Goal: Task Accomplishment & Management: Use online tool/utility

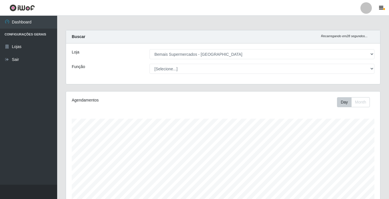
select select "250"
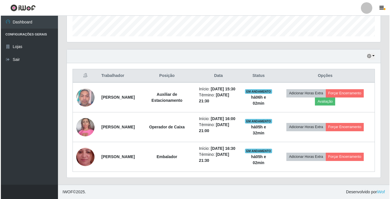
scroll to position [119, 314]
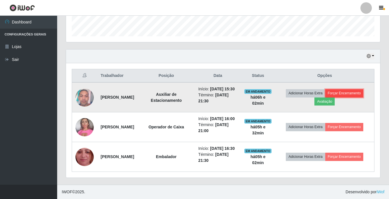
click at [350, 89] on button "Forçar Encerramento" at bounding box center [344, 93] width 38 height 8
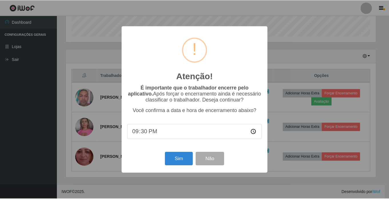
scroll to position [119, 311]
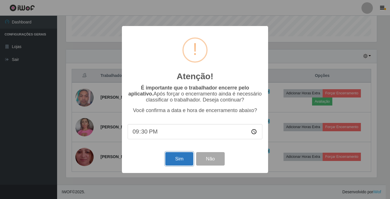
click at [182, 157] on button "Sim" at bounding box center [179, 158] width 28 height 13
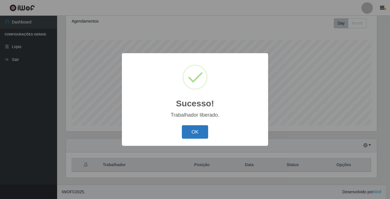
click at [198, 133] on button "OK" at bounding box center [195, 131] width 27 height 13
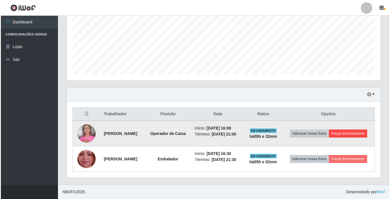
scroll to position [138, 0]
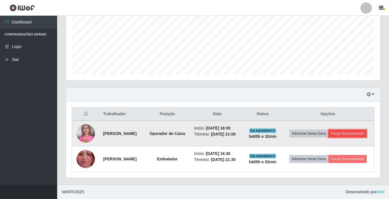
click at [334, 131] on button "Forçar Encerramento" at bounding box center [347, 133] width 38 height 8
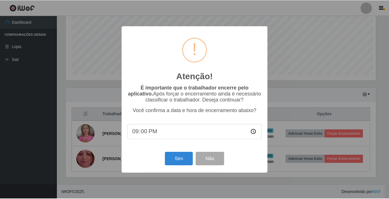
scroll to position [119, 311]
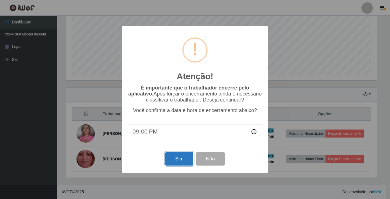
click at [170, 160] on button "Sim" at bounding box center [179, 158] width 28 height 13
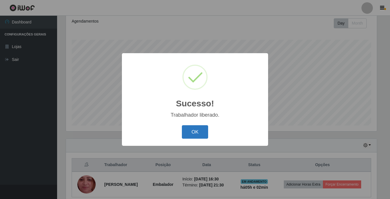
click at [202, 132] on button "OK" at bounding box center [195, 131] width 27 height 13
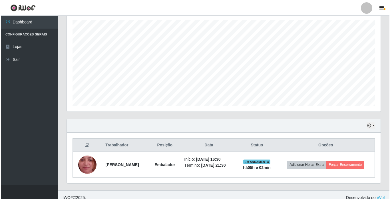
scroll to position [104, 0]
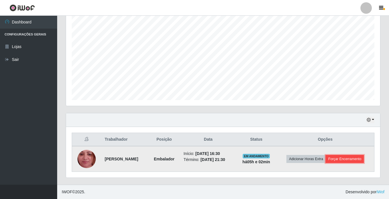
click at [354, 159] on button "Forçar Encerramento" at bounding box center [344, 159] width 38 height 8
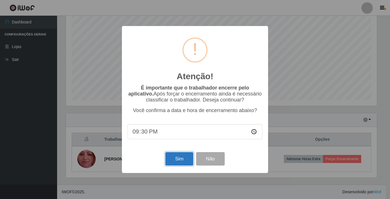
click at [184, 159] on button "Sim" at bounding box center [179, 158] width 28 height 13
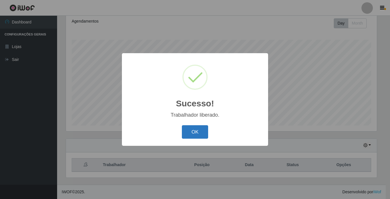
click at [197, 131] on button "OK" at bounding box center [195, 131] width 27 height 13
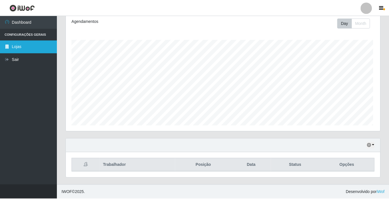
scroll to position [0, 0]
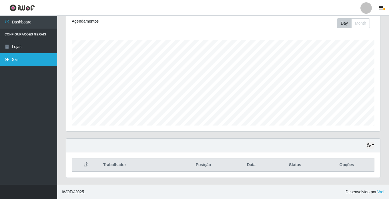
click at [15, 58] on link "Sair" at bounding box center [28, 59] width 57 height 13
